Goal: Task Accomplishment & Management: Use online tool/utility

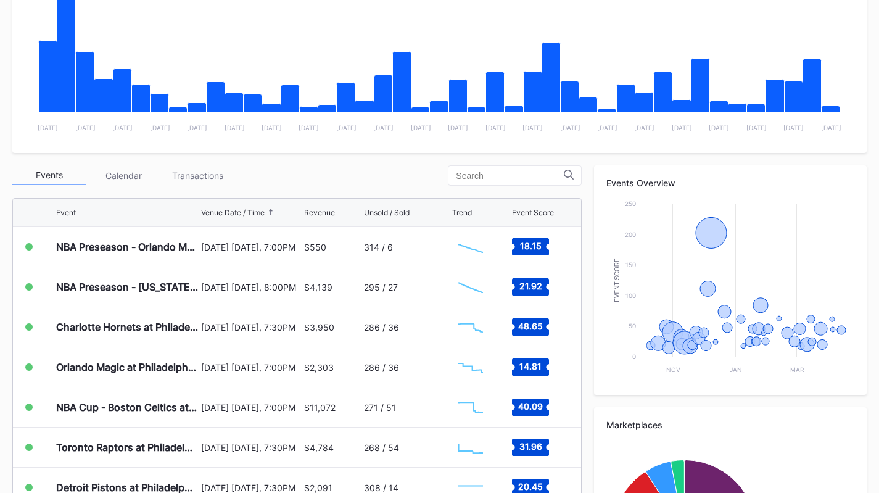
scroll to position [287, 0]
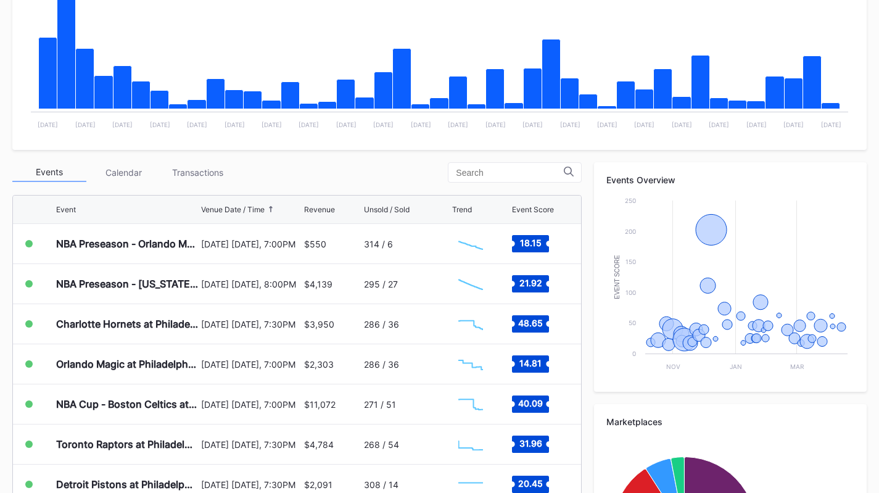
click at [204, 175] on div "Transactions" at bounding box center [197, 172] width 74 height 19
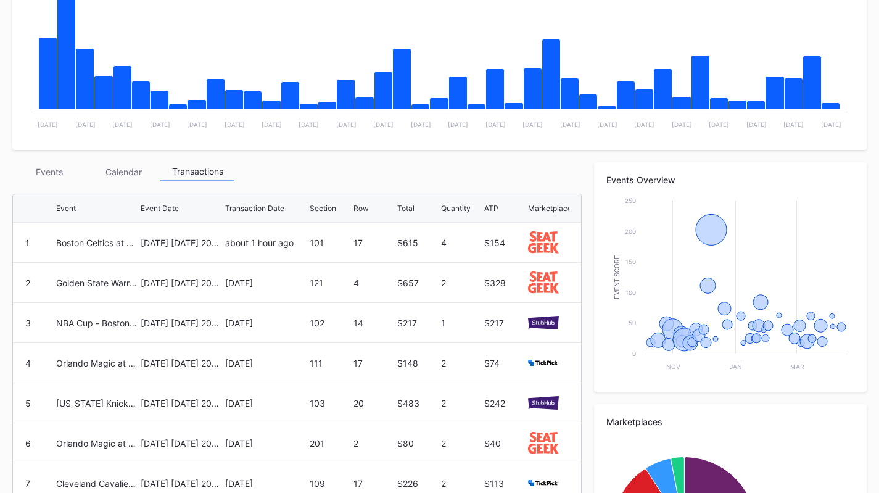
click at [44, 163] on div "Events" at bounding box center [49, 171] width 74 height 19
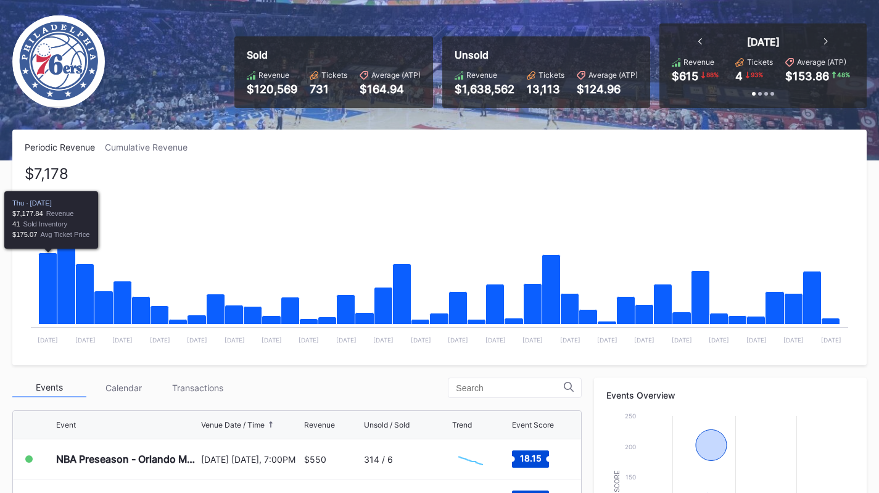
scroll to position [59, 0]
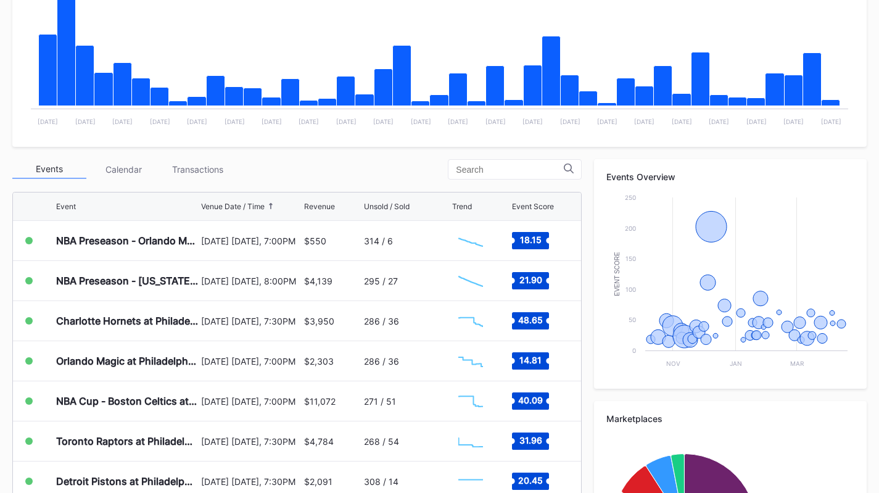
scroll to position [291, 0]
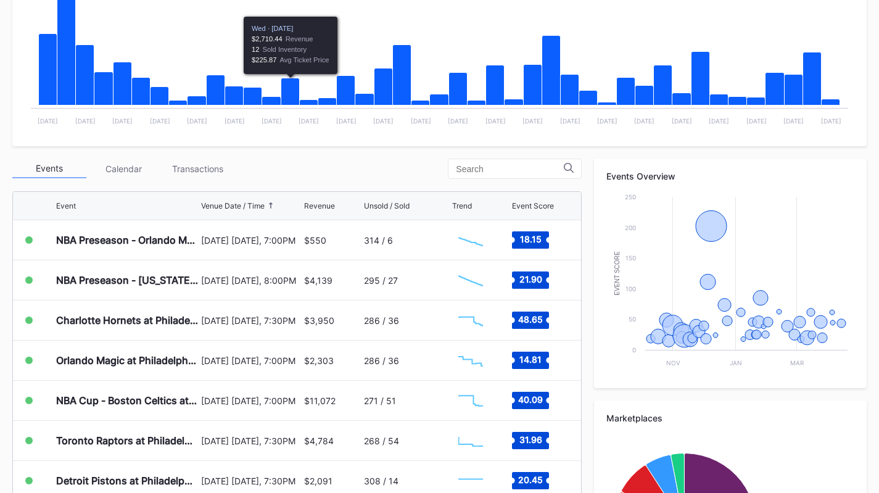
click at [219, 167] on div "Transactions" at bounding box center [197, 168] width 74 height 19
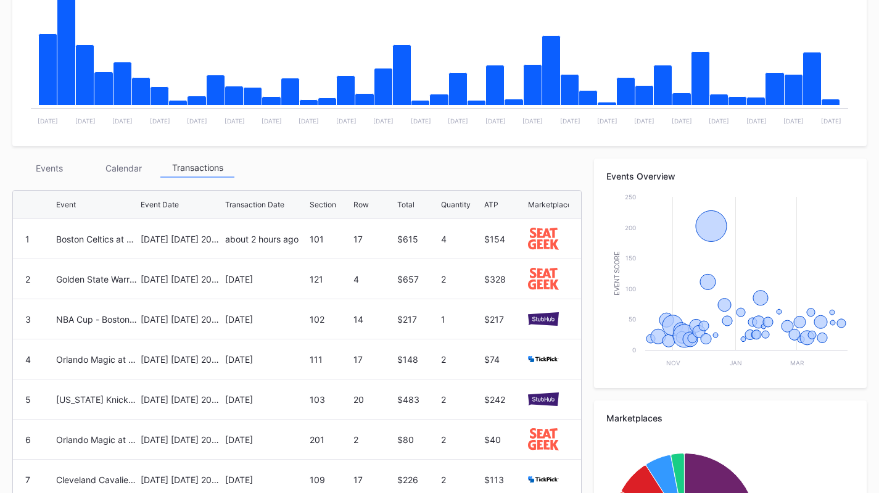
click at [39, 175] on div "Events" at bounding box center [49, 168] width 74 height 19
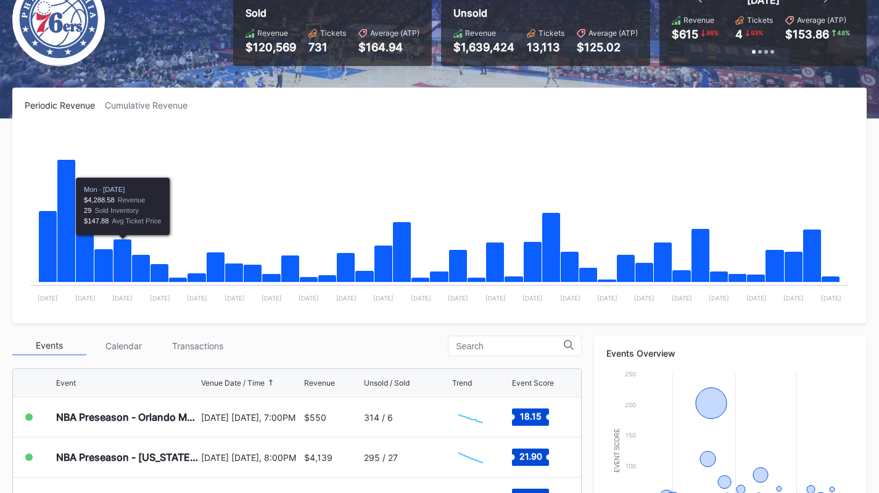
scroll to position [0, 0]
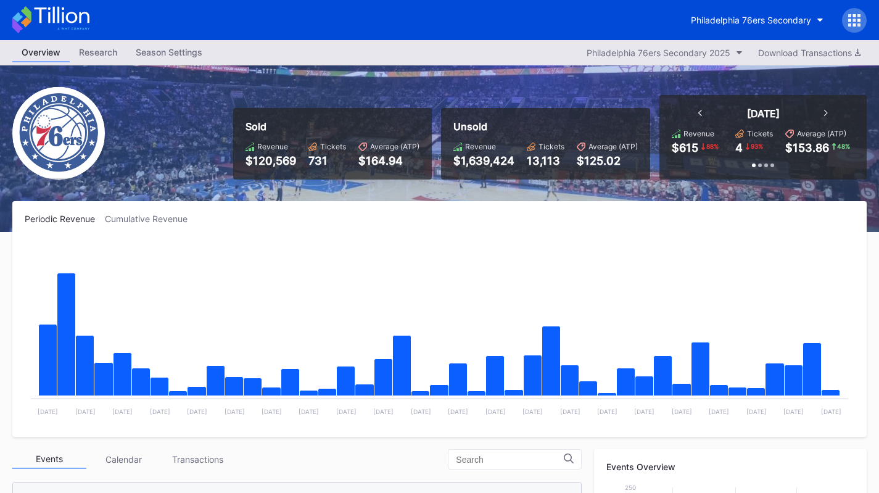
click at [777, 30] on button "Philadelphia 76ers Secondary" at bounding box center [757, 20] width 151 height 23
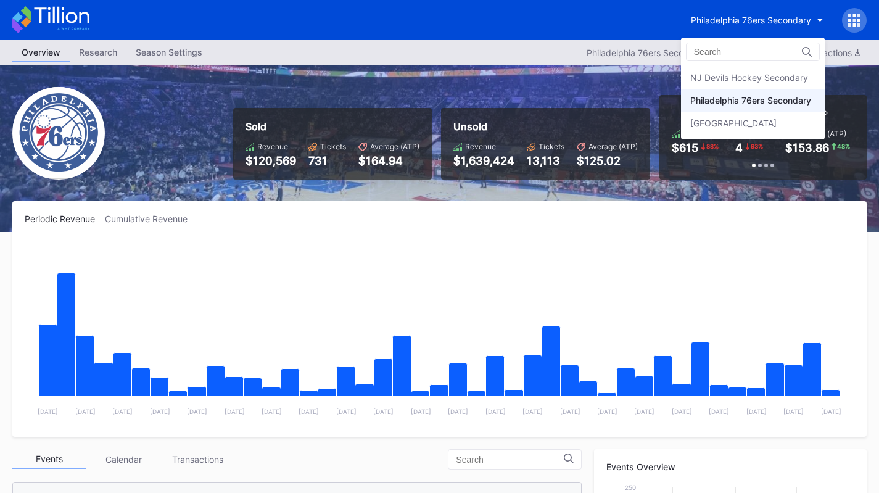
click at [744, 78] on div "NJ Devils Hockey Secondary" at bounding box center [749, 77] width 118 height 10
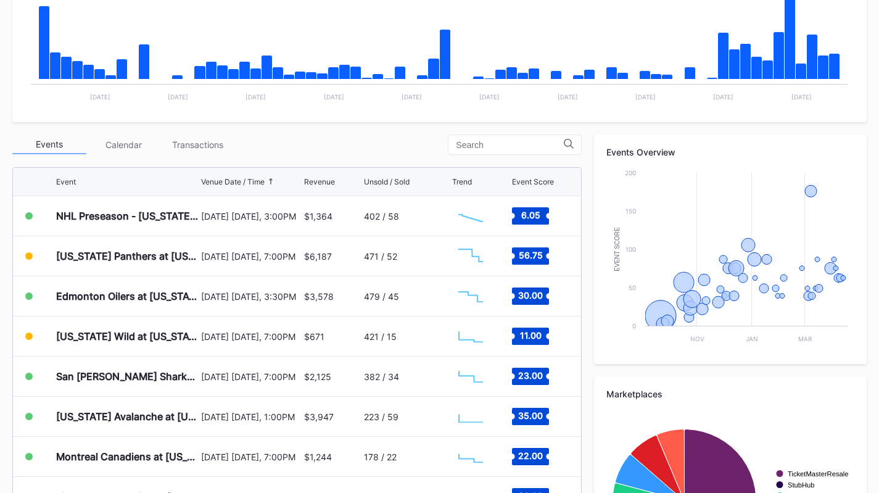
scroll to position [318, 0]
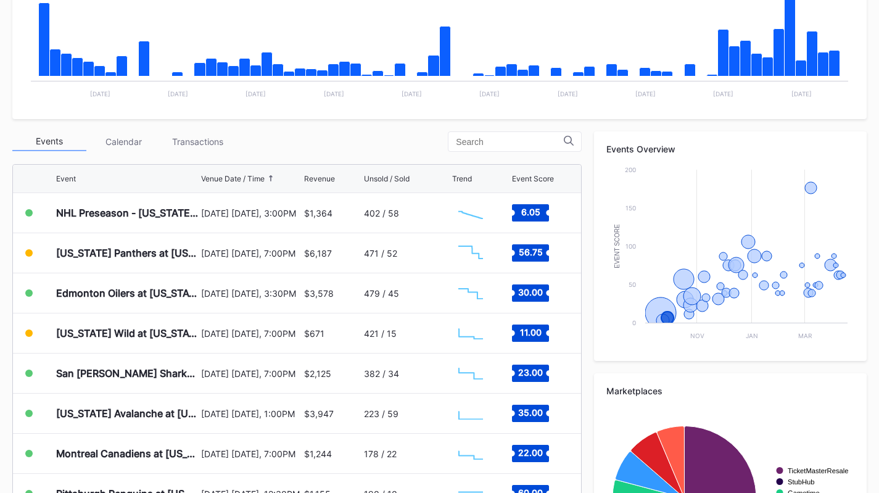
click at [208, 137] on div "Transactions" at bounding box center [197, 141] width 74 height 19
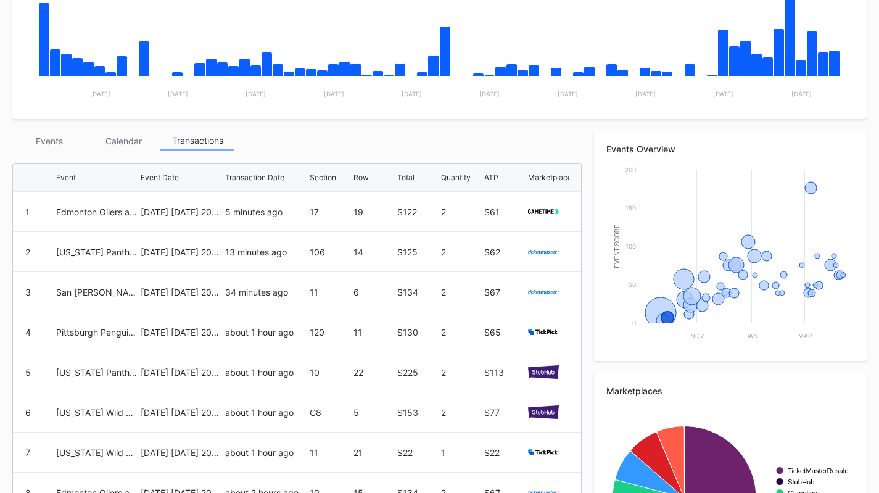
click at [52, 139] on div "Events" at bounding box center [49, 140] width 74 height 19
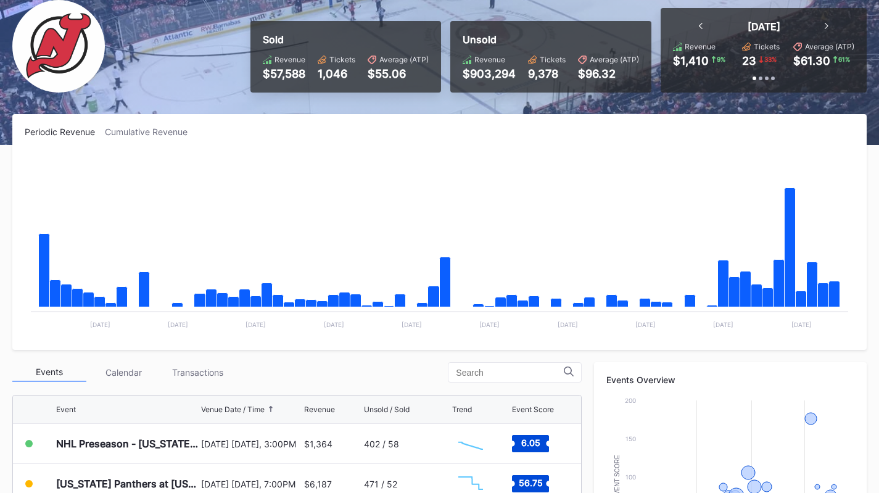
scroll to position [83, 0]
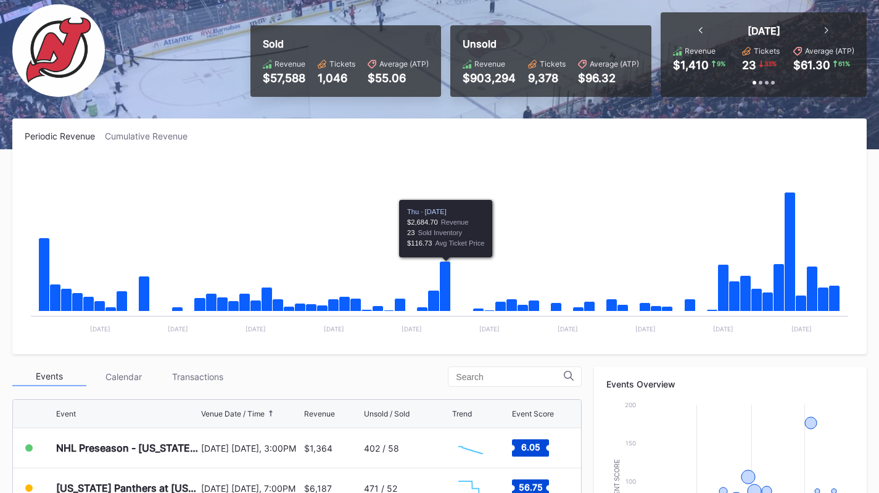
click at [177, 373] on div "Transactions" at bounding box center [197, 376] width 74 height 19
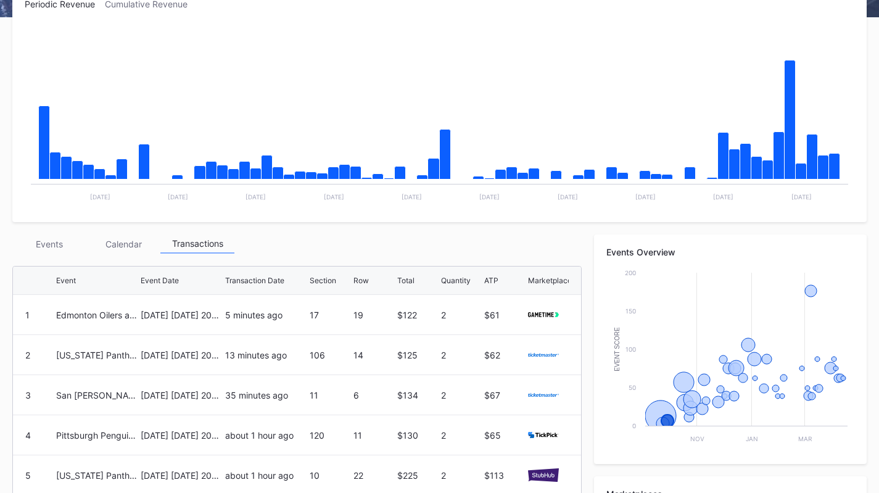
scroll to position [218, 0]
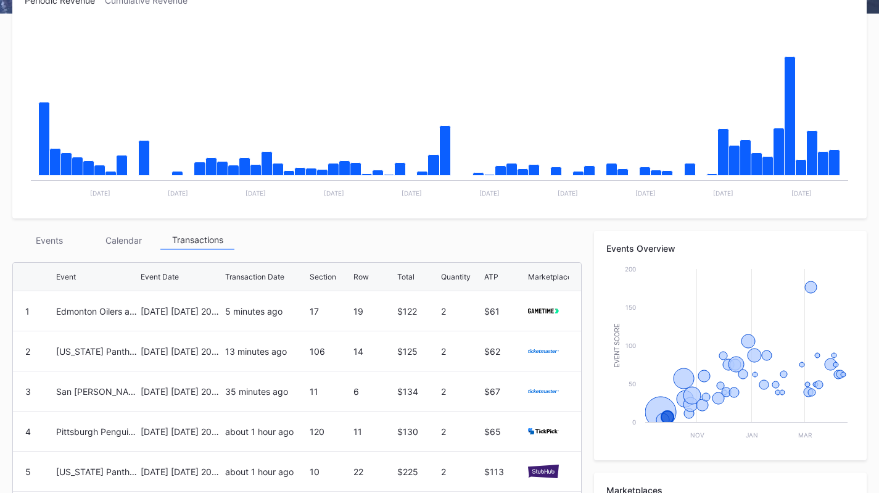
click at [53, 237] on div "Events" at bounding box center [49, 240] width 74 height 19
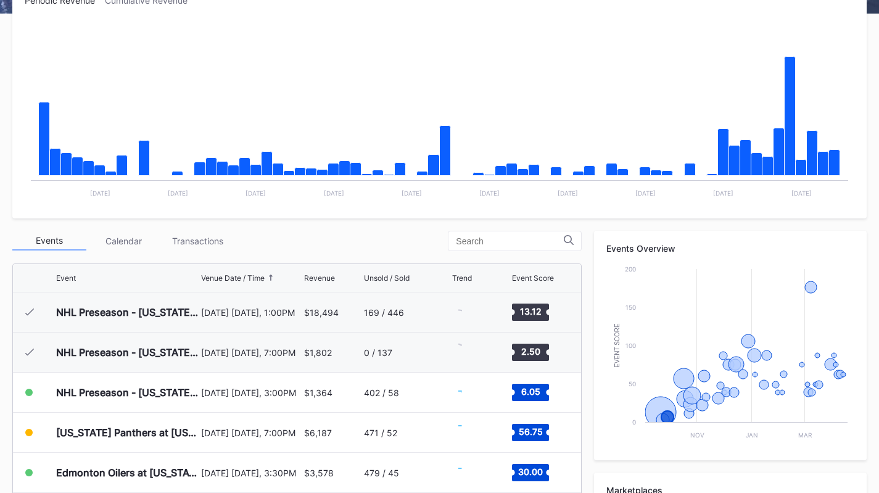
scroll to position [80, 0]
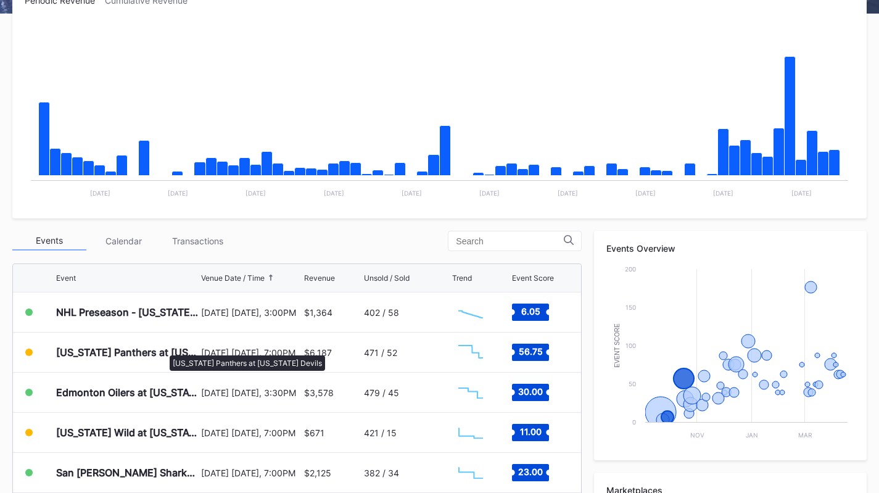
click at [163, 349] on div "[US_STATE] Panthers at [US_STATE] Devils" at bounding box center [127, 352] width 142 height 12
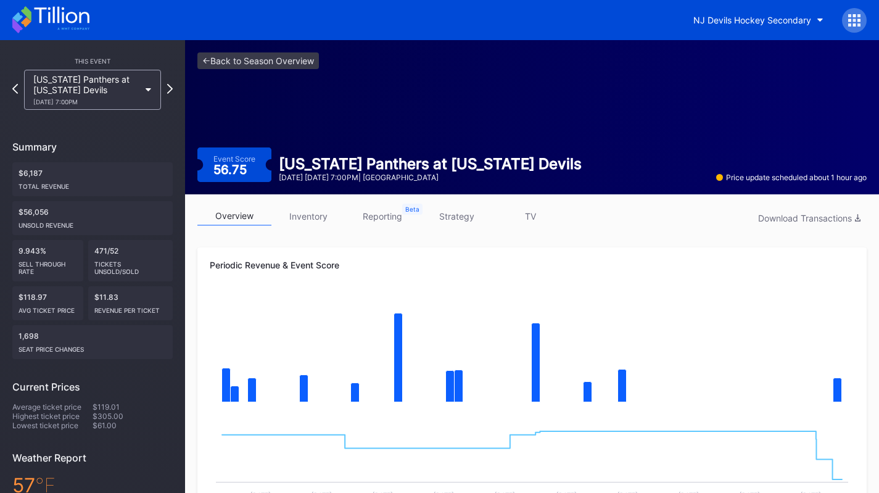
click at [237, 219] on link "overview" at bounding box center [234, 216] width 74 height 19
click at [299, 214] on link "inventory" at bounding box center [308, 216] width 74 height 19
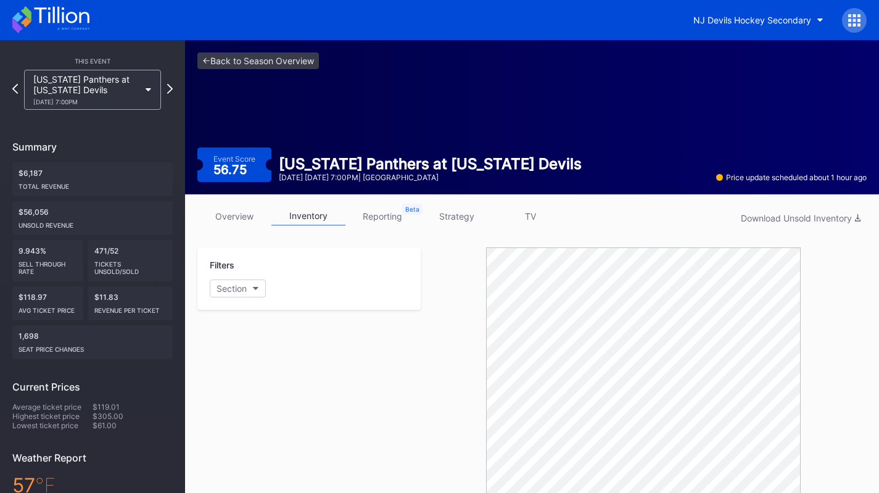
scroll to position [213, 0]
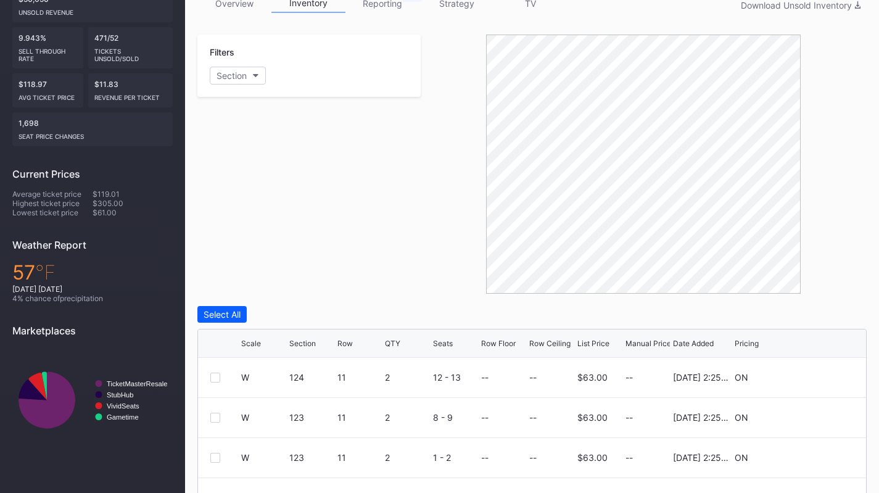
click at [458, 9] on link "strategy" at bounding box center [456, 3] width 74 height 19
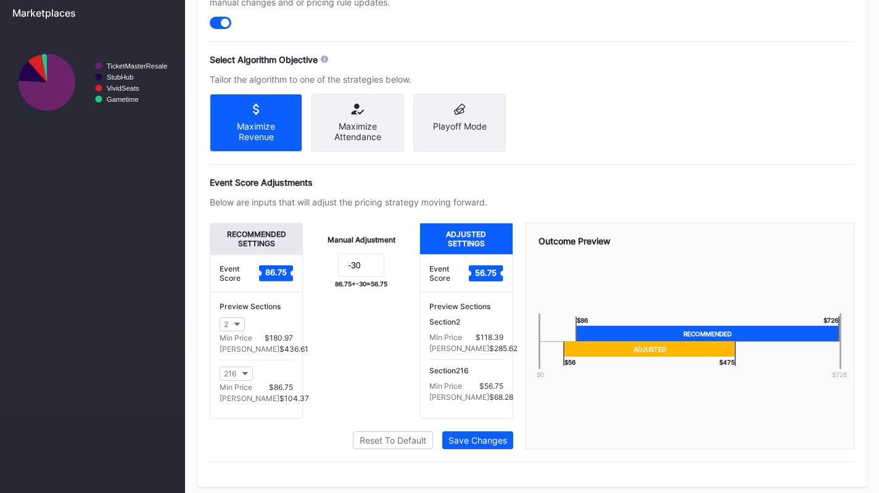
scroll to position [544, 0]
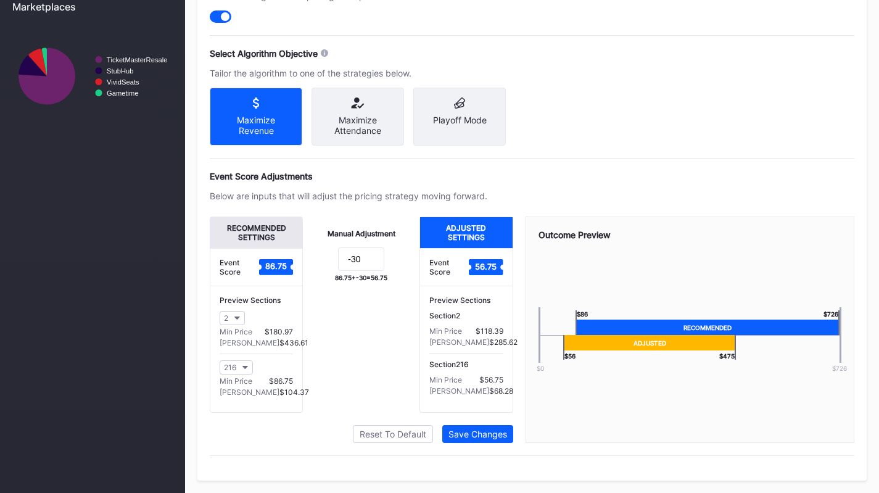
click at [347, 88] on div "Maximize Attendance" at bounding box center [358, 117] width 93 height 58
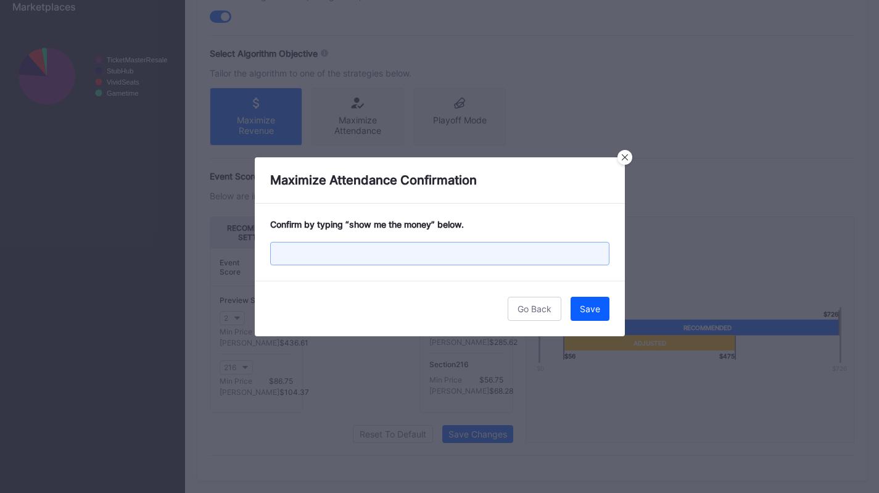
click at [385, 253] on input "text" at bounding box center [439, 253] width 339 height 23
type input "show me the money"
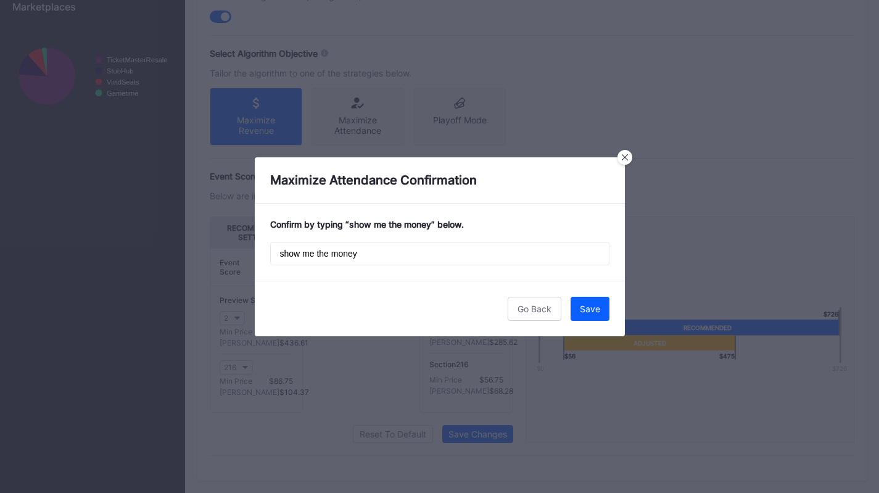
click at [599, 308] on div "Save" at bounding box center [590, 309] width 20 height 10
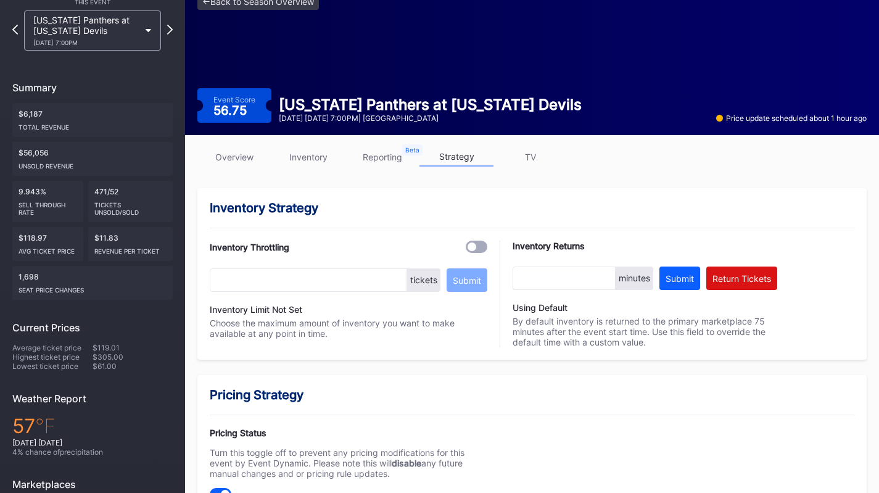
scroll to position [33, 0]
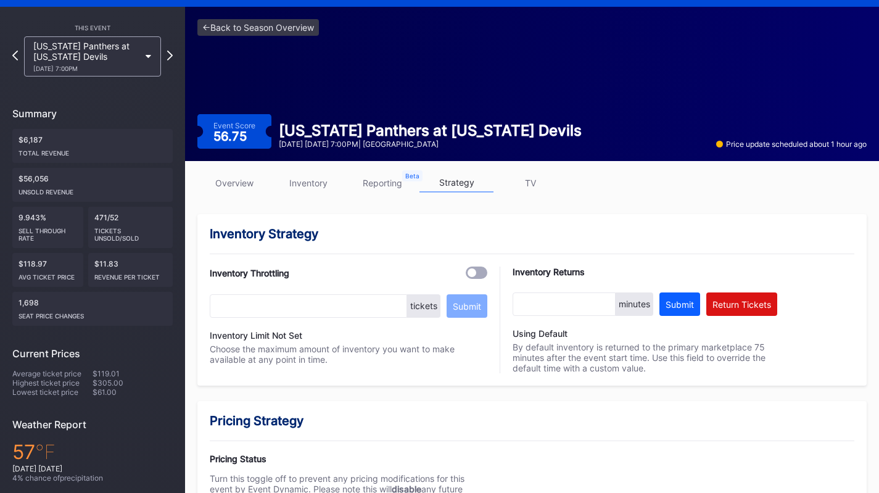
click at [67, 36] on div "[US_STATE] Panthers at [US_STATE] Devils [DATE] 7:00PM" at bounding box center [92, 56] width 137 height 40
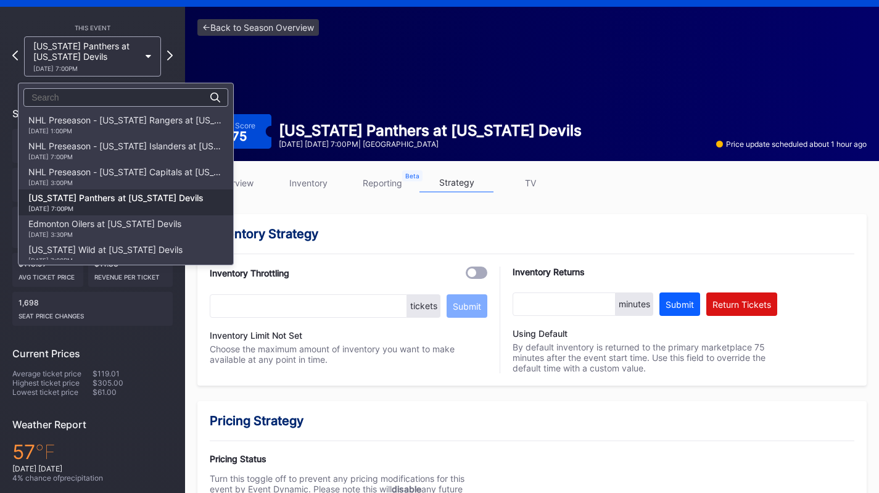
scroll to position [78, 0]
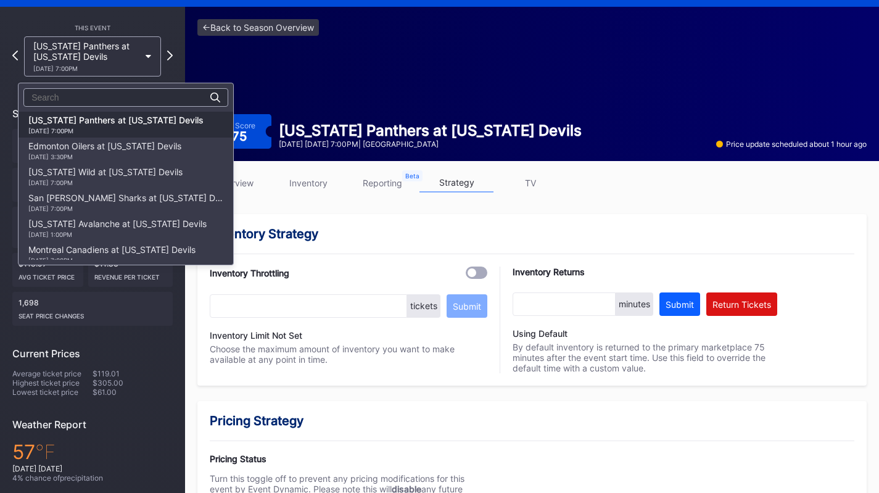
click at [98, 146] on div "Edmonton Oilers at [US_STATE] Devils [DATE] 3:30PM" at bounding box center [104, 151] width 153 height 20
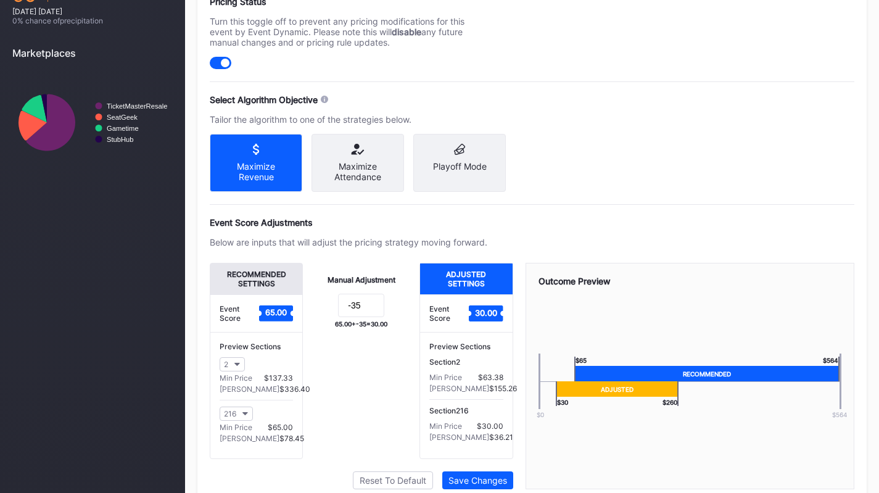
scroll to position [497, 0]
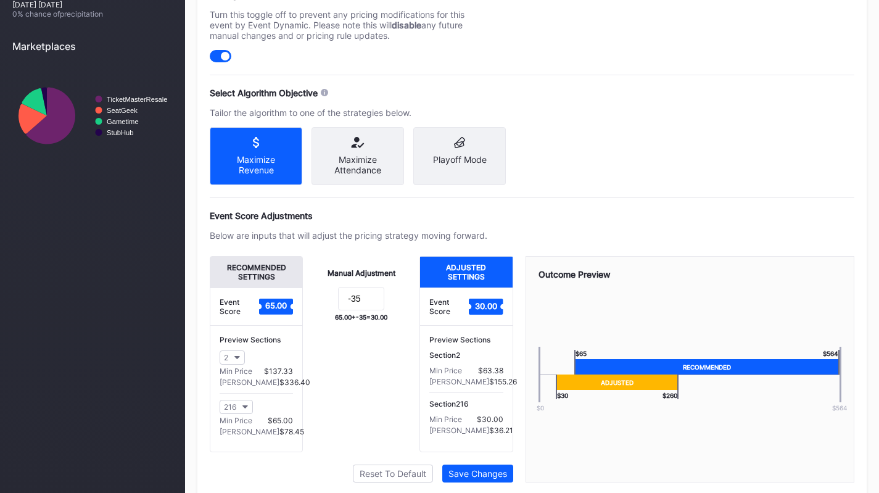
click at [367, 151] on div "Maximize Attendance" at bounding box center [358, 156] width 93 height 58
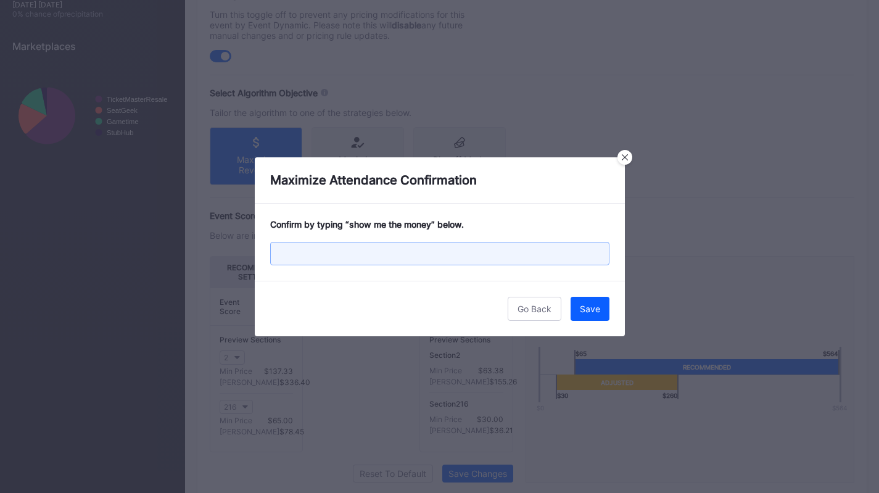
click at [373, 253] on input "text" at bounding box center [439, 253] width 339 height 23
paste input "show me the money"
type input "show me the money"
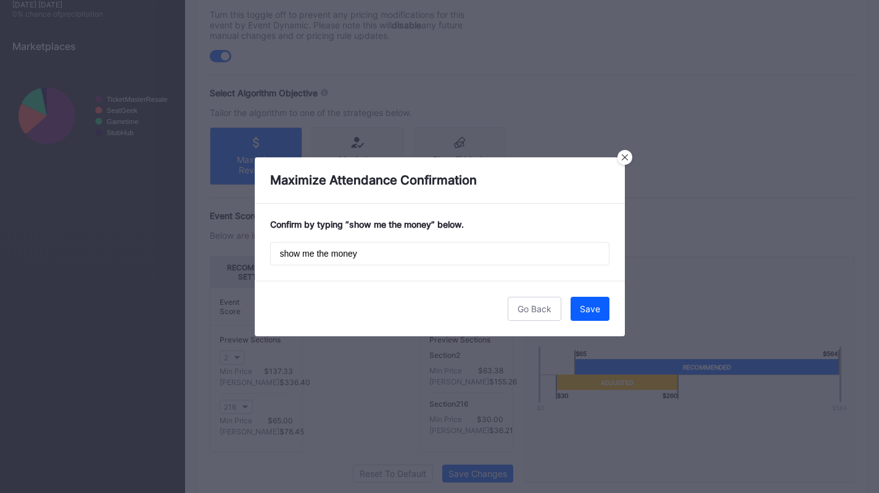
click at [595, 304] on div "Save" at bounding box center [590, 309] width 20 height 10
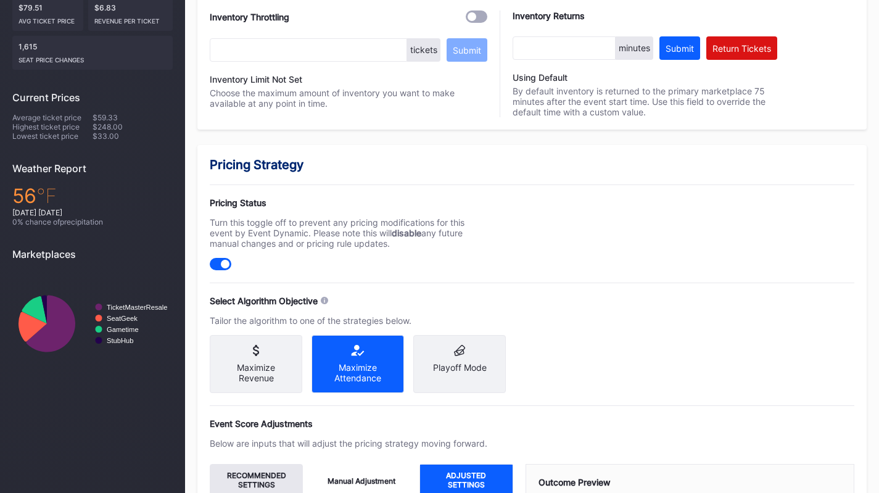
scroll to position [0, 0]
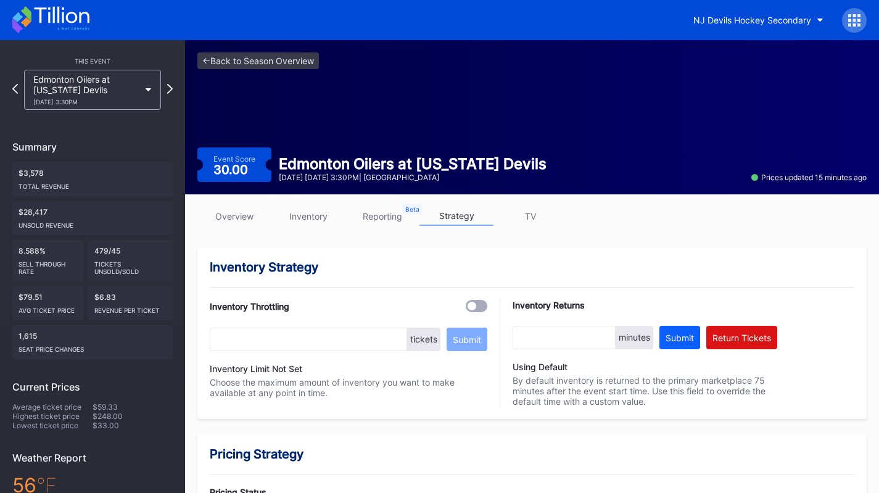
click at [72, 27] on icon at bounding box center [50, 19] width 77 height 27
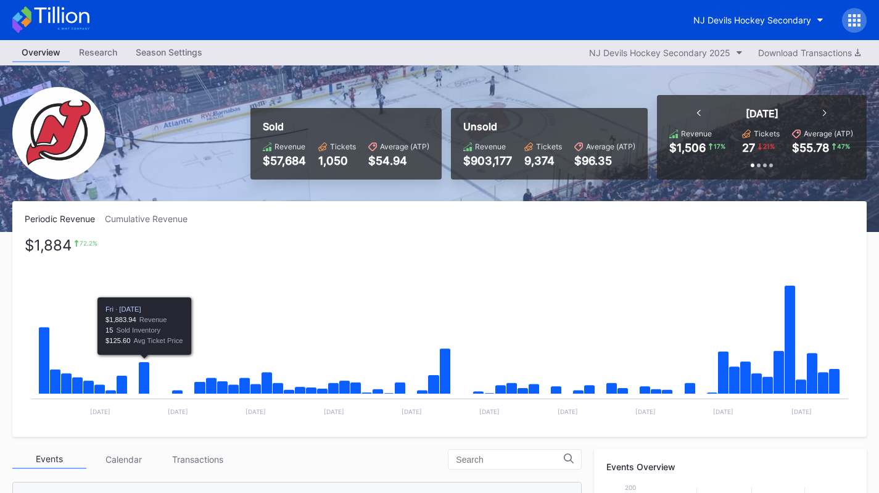
scroll to position [260, 0]
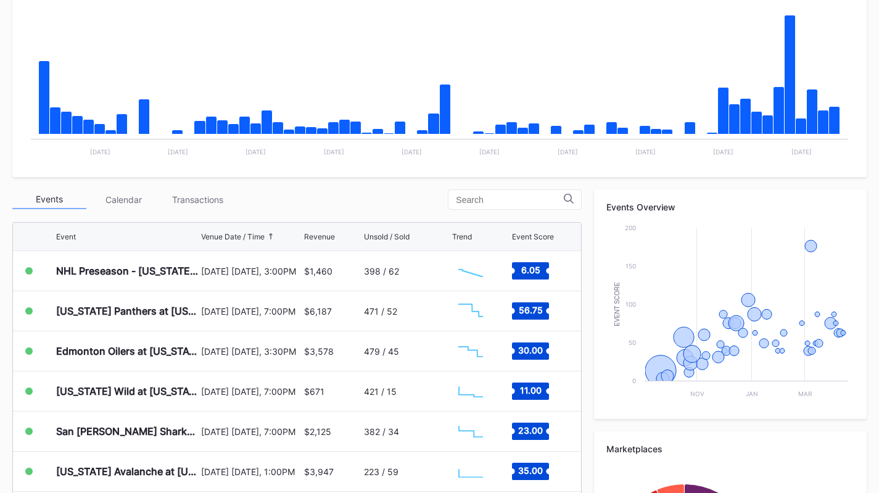
click at [209, 200] on div "Transactions" at bounding box center [197, 199] width 74 height 19
